Goal: Navigation & Orientation: Find specific page/section

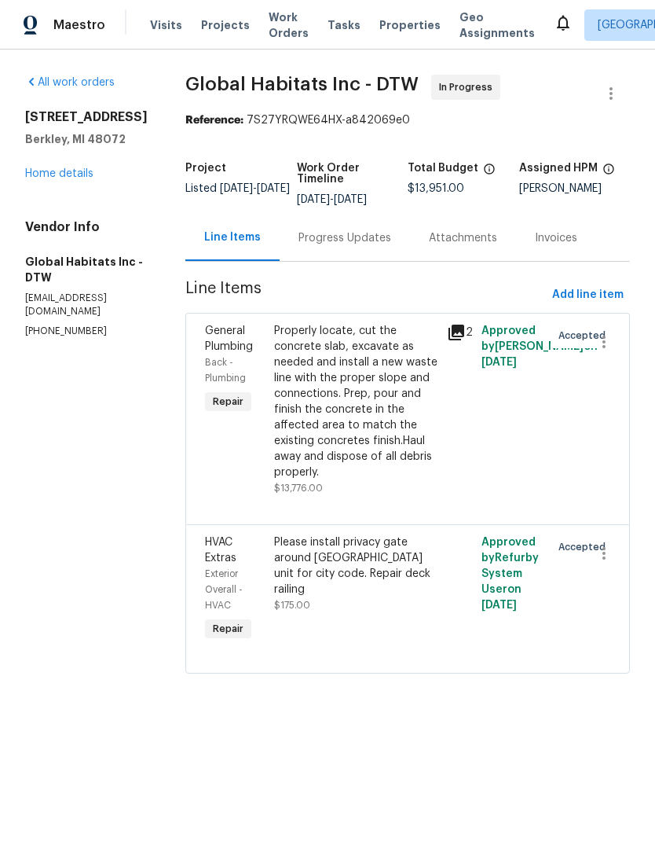
click at [36, 179] on link "Home details" at bounding box center [59, 173] width 68 height 11
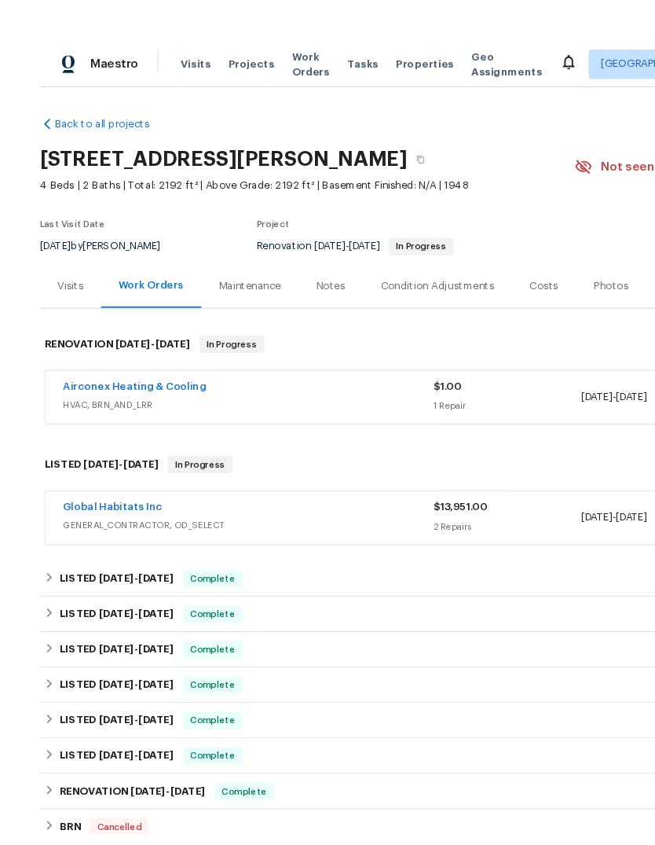
scroll to position [1, 0]
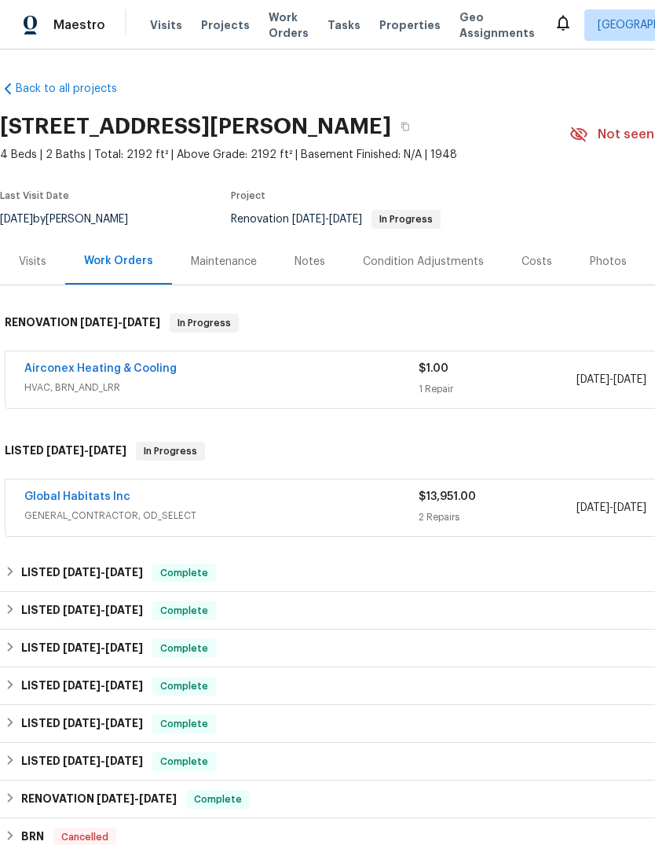
click at [413, 2] on div "Maestro Visits Projects Work Orders Tasks Properties Geo Assignments [GEOGRAPHI…" at bounding box center [327, 25] width 655 height 50
click at [390, 29] on span "Properties" at bounding box center [410, 25] width 61 height 16
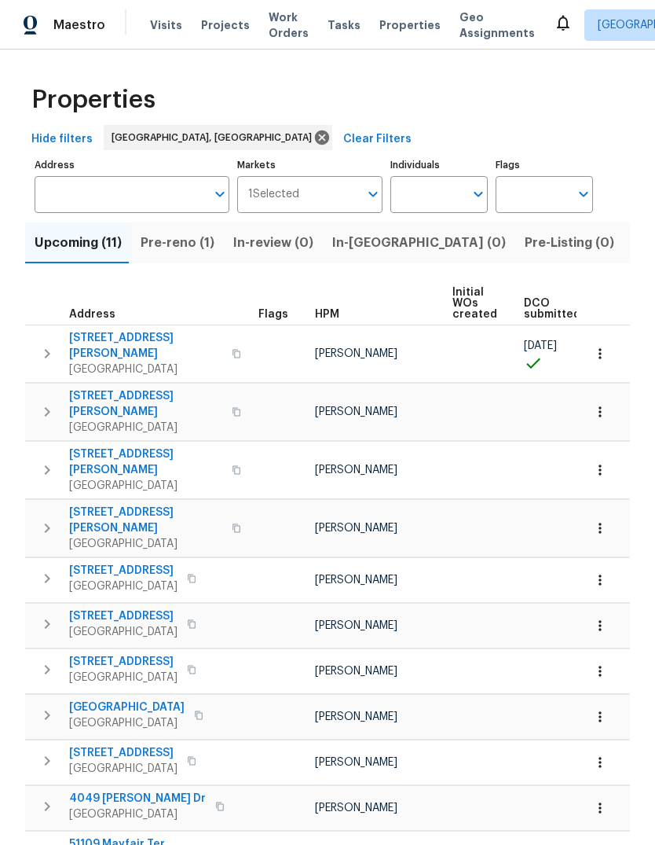
click at [175, 239] on span "Pre-reno (1)" at bounding box center [178, 243] width 74 height 22
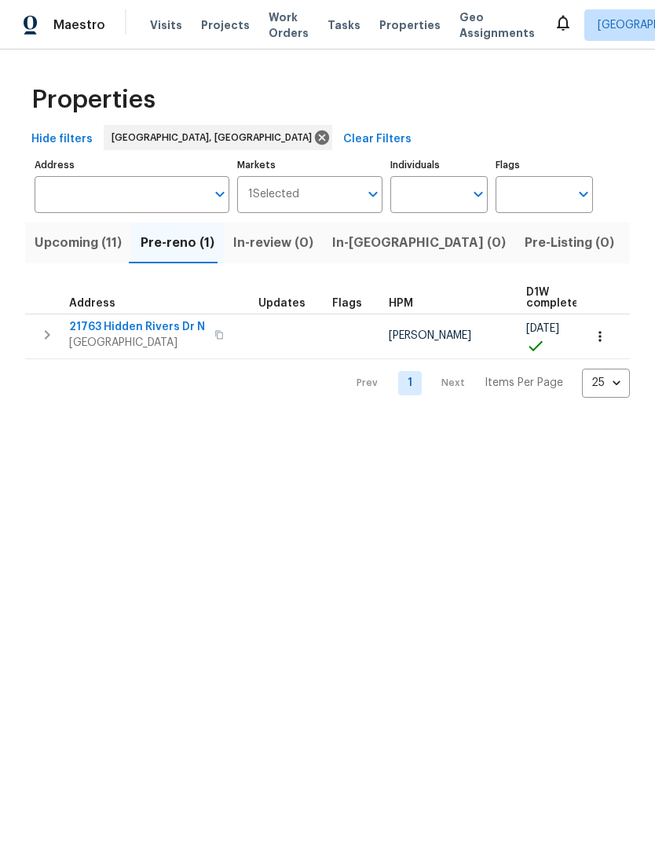
click at [87, 244] on span "Upcoming (11)" at bounding box center [78, 243] width 87 height 22
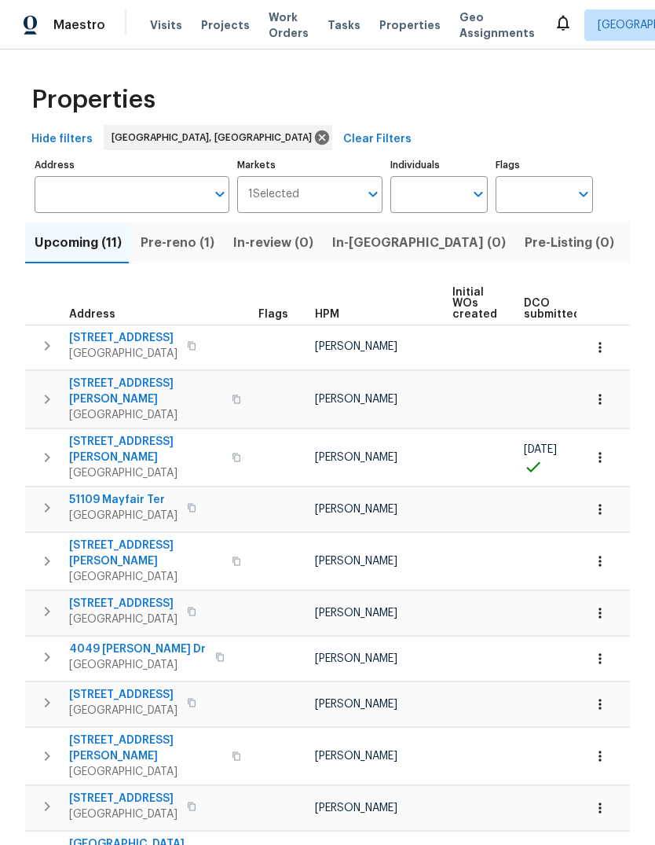
click at [633, 249] on span "Listed (18)" at bounding box center [665, 243] width 65 height 22
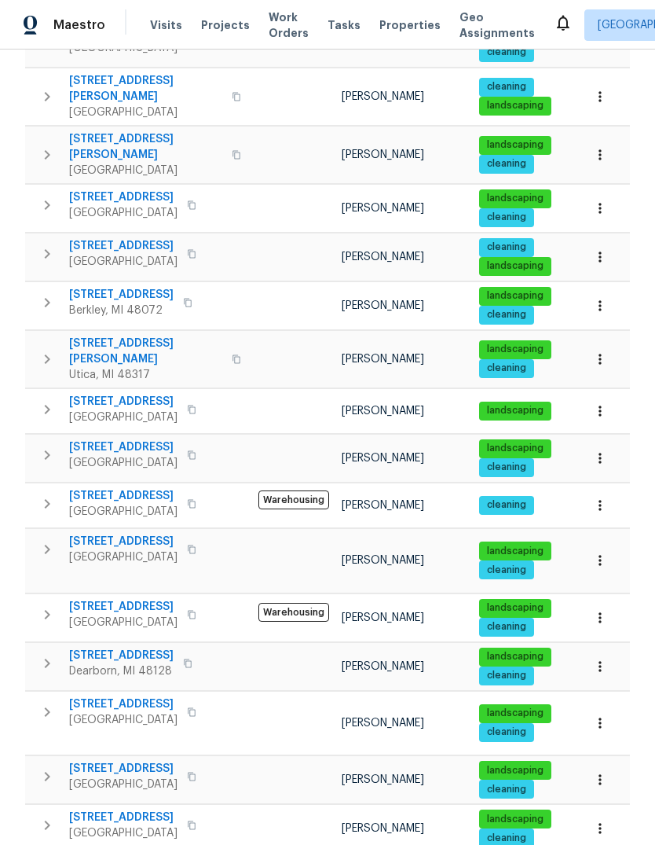
scroll to position [362, 0]
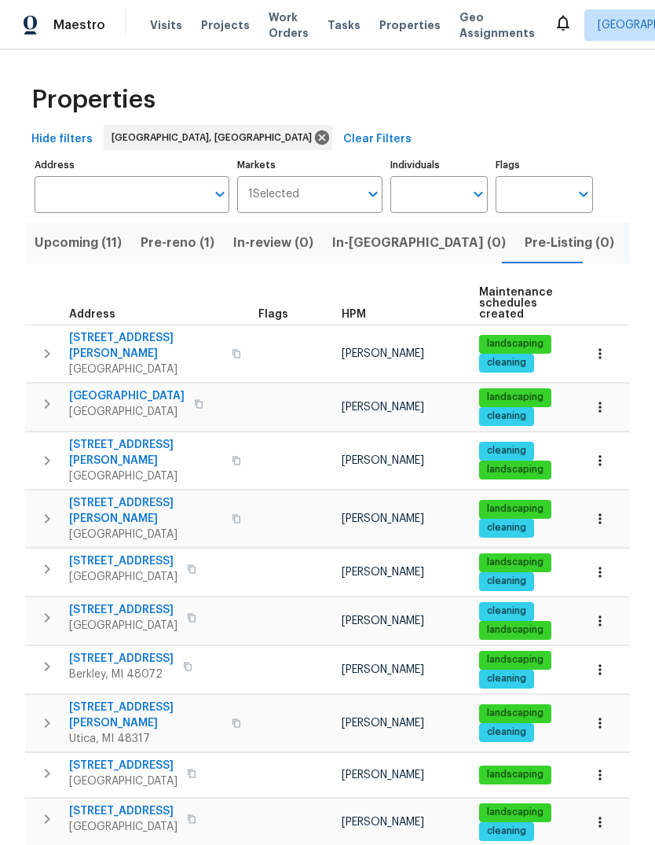
scroll to position [0, 0]
click at [393, 28] on span "Properties" at bounding box center [410, 25] width 61 height 16
click at [401, 22] on span "Properties" at bounding box center [410, 25] width 61 height 16
click at [269, 22] on span "Work Orders" at bounding box center [289, 24] width 40 height 31
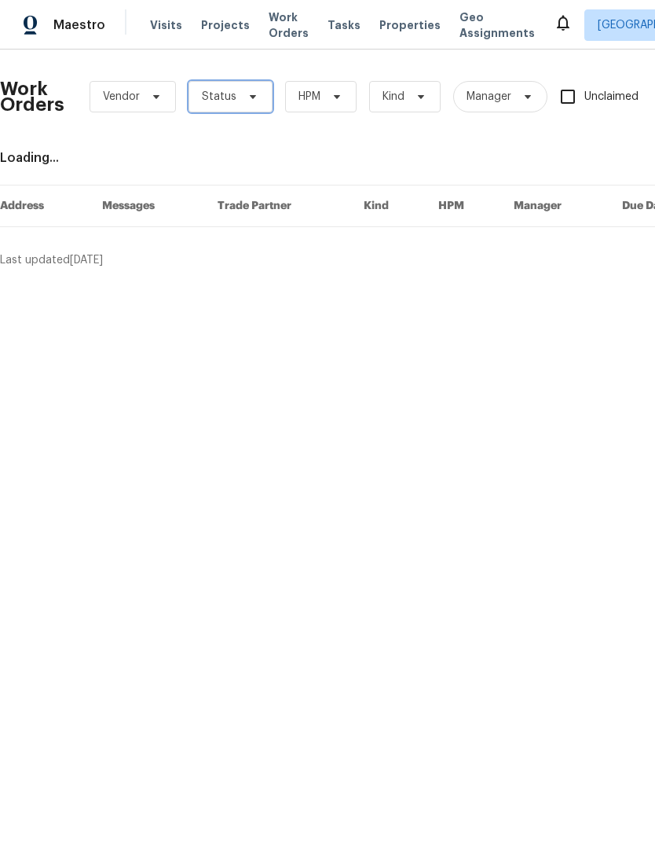
click at [213, 97] on span "Status" at bounding box center [219, 97] width 35 height 16
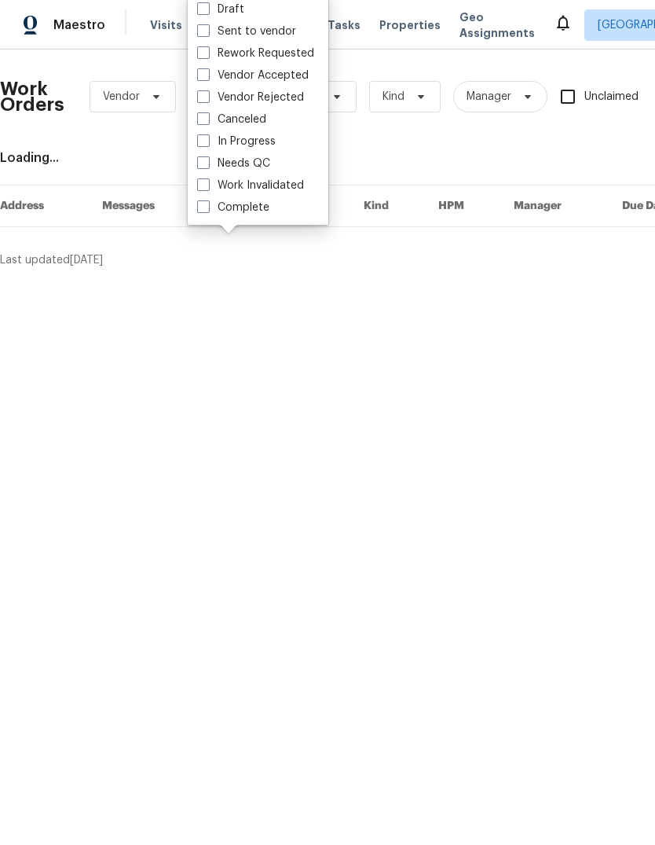
click at [251, 167] on label "Needs QC" at bounding box center [233, 164] width 73 height 16
click at [207, 166] on input "Needs QC" at bounding box center [202, 161] width 10 height 10
checkbox input "true"
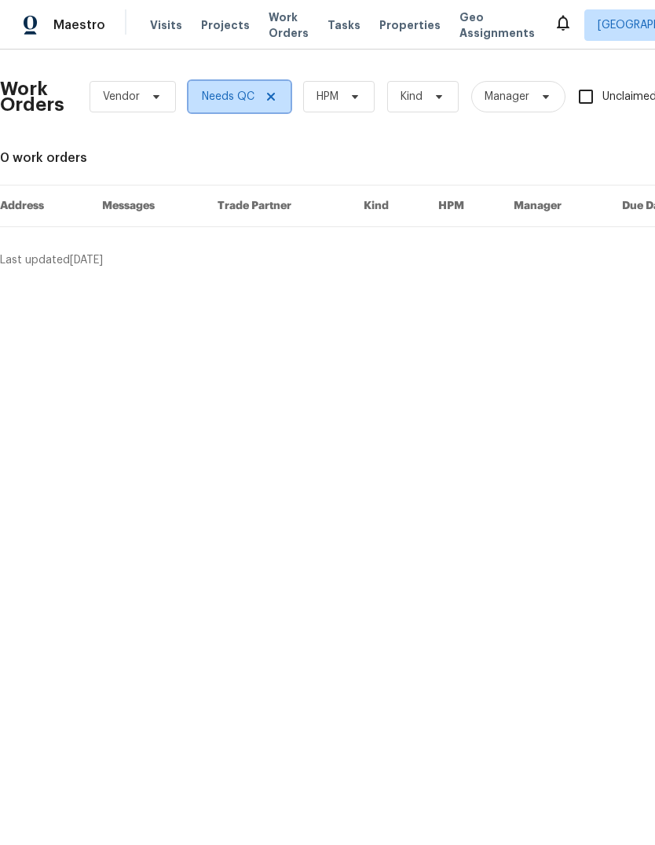
click at [272, 93] on icon at bounding box center [271, 96] width 13 height 13
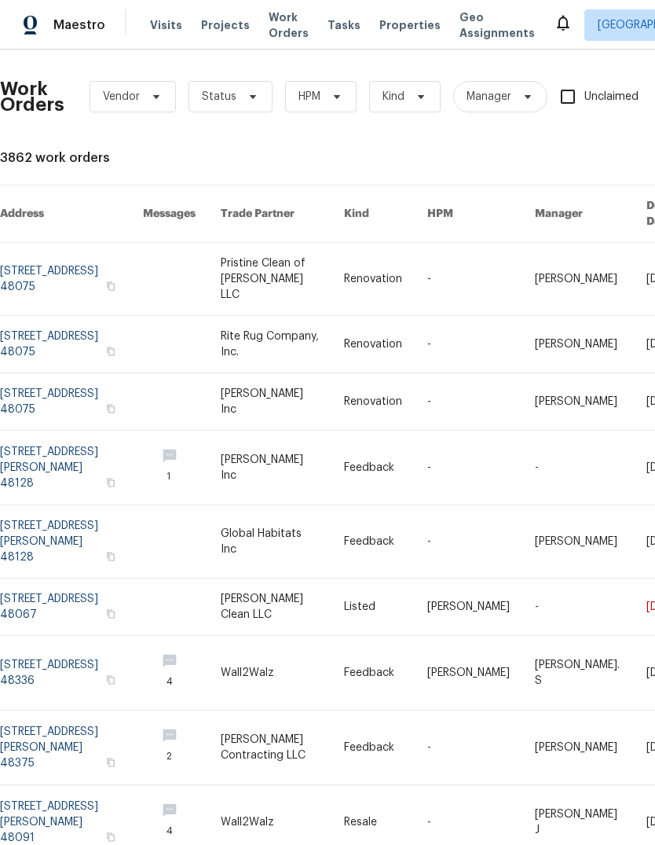
click at [160, 10] on div "Visits Projects Work Orders Tasks Properties Geo Assignments" at bounding box center [352, 24] width 404 height 31
click at [154, 24] on span "Visits" at bounding box center [166, 25] width 32 height 16
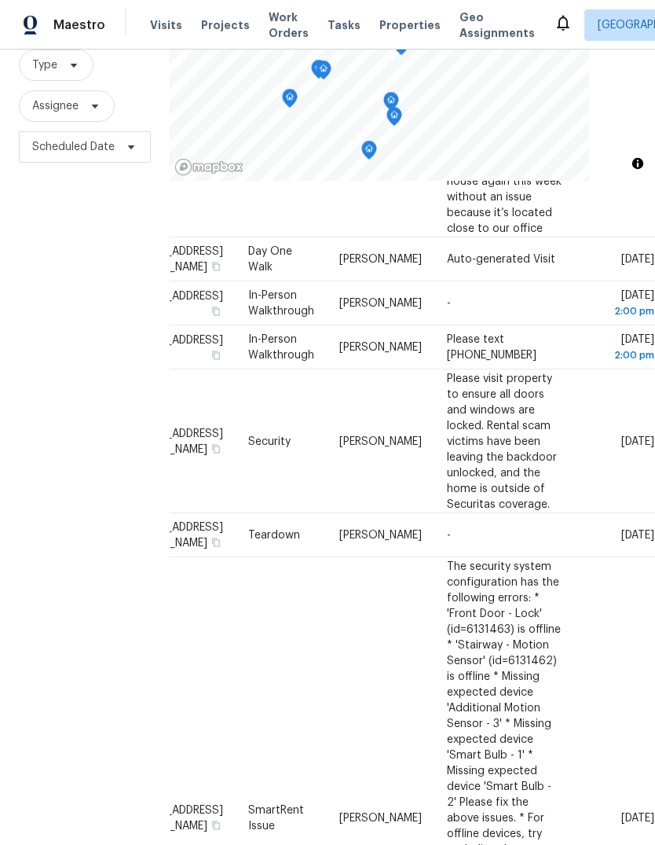
scroll to position [427, 134]
click at [0, 0] on icon at bounding box center [0, 0] width 0 height 0
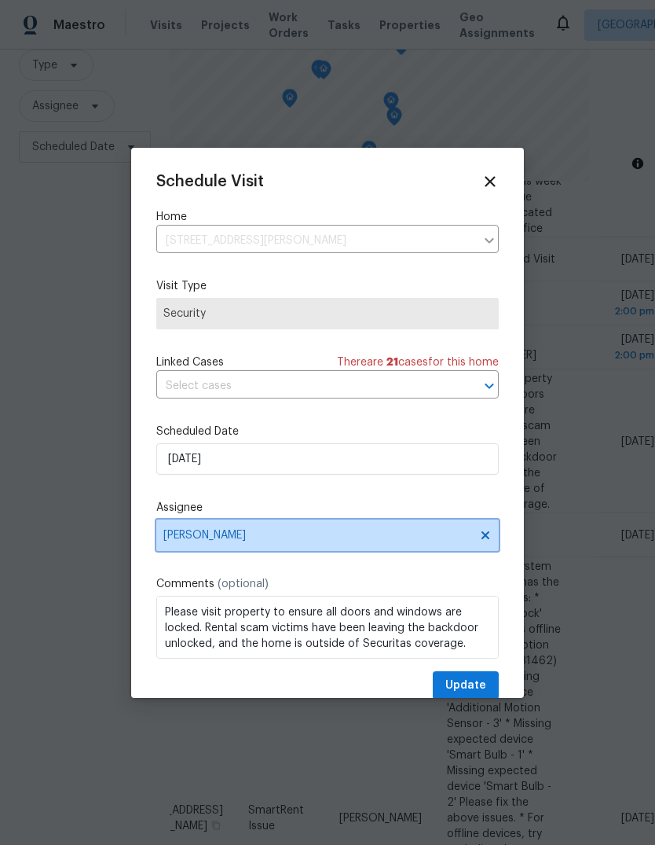
click at [241, 537] on span "[PERSON_NAME]" at bounding box center [317, 535] width 308 height 13
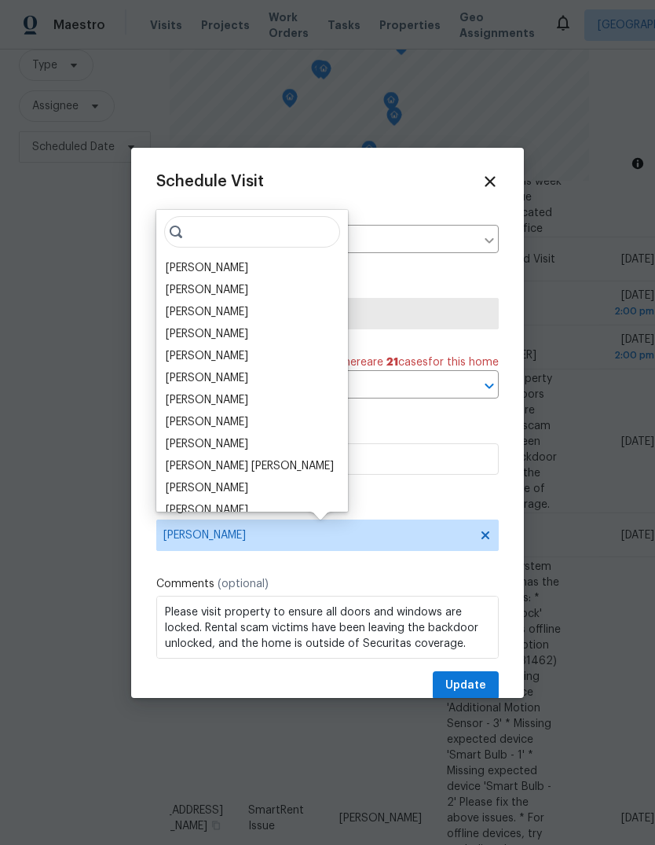
click at [220, 353] on div "[PERSON_NAME]" at bounding box center [207, 356] width 83 height 16
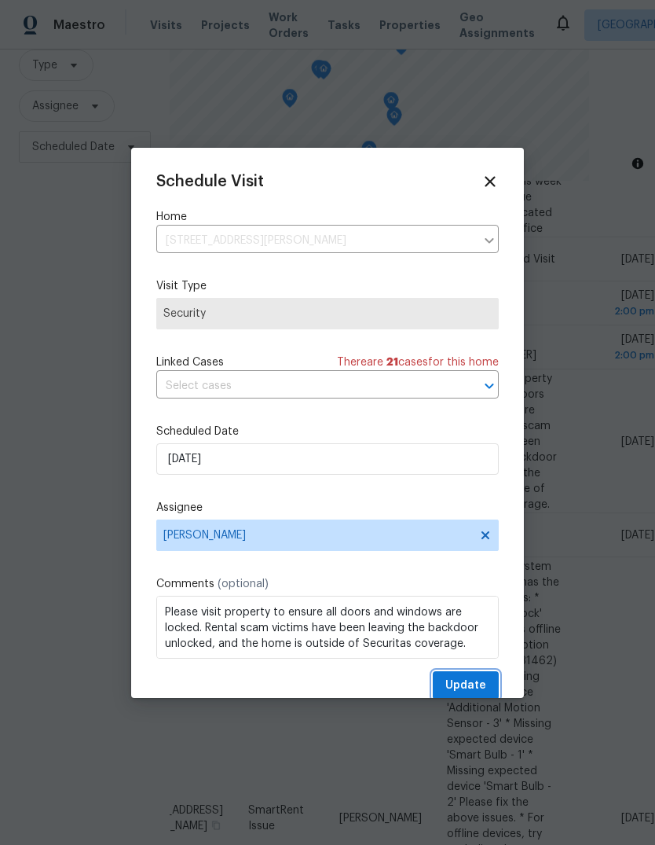
click at [469, 682] on span "Update" at bounding box center [466, 686] width 41 height 20
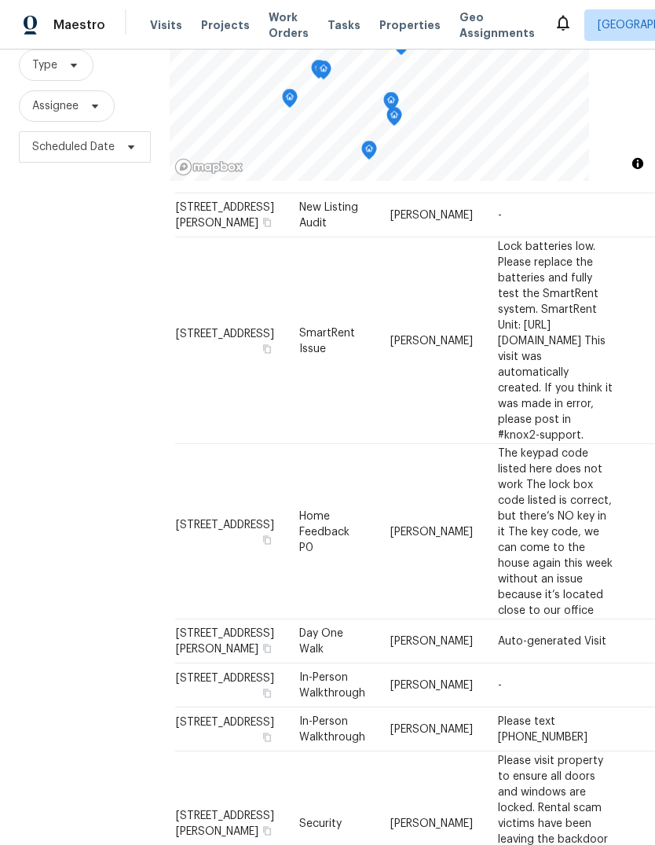
scroll to position [39, 13]
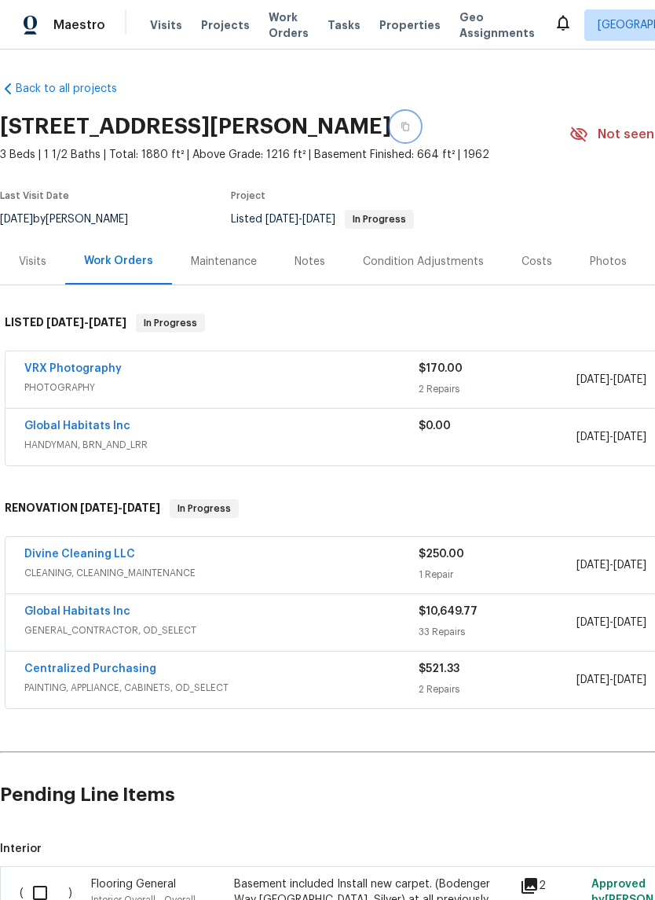
click at [391, 130] on button "button" at bounding box center [405, 126] width 28 height 28
